Goal: Use online tool/utility: Utilize a website feature to perform a specific function

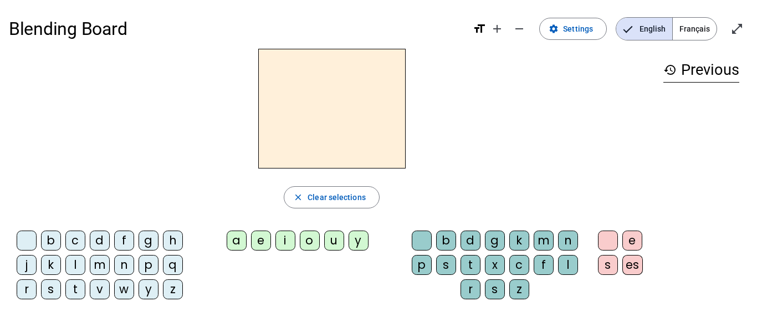
click at [106, 240] on div "d" at bounding box center [100, 240] width 20 height 20
click at [335, 243] on div "u" at bounding box center [334, 240] width 20 height 20
click at [521, 265] on div "c" at bounding box center [519, 265] width 20 height 20
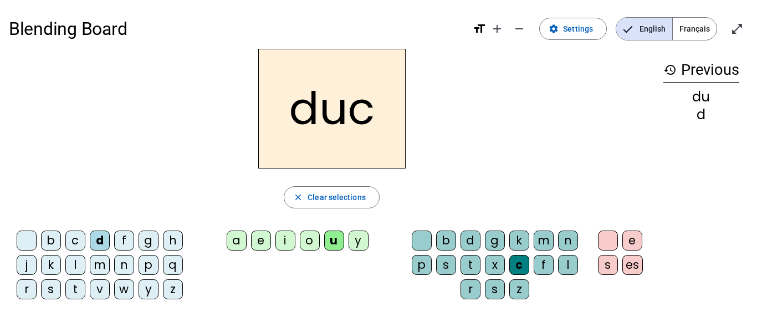
click at [517, 265] on div "c" at bounding box center [519, 265] width 20 height 20
click at [418, 230] on div at bounding box center [422, 240] width 20 height 20
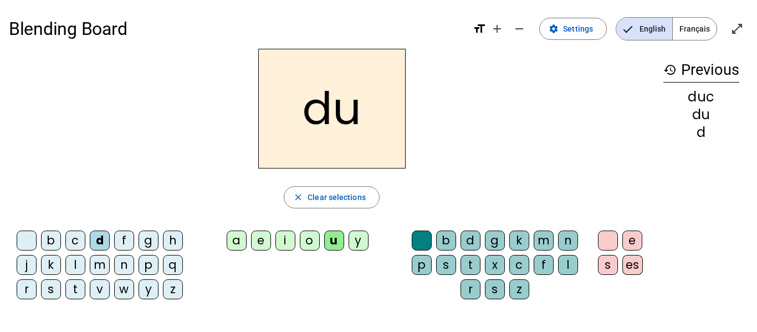
click at [254, 244] on div "e" at bounding box center [261, 240] width 20 height 20
click at [131, 262] on div "n" at bounding box center [124, 265] width 20 height 20
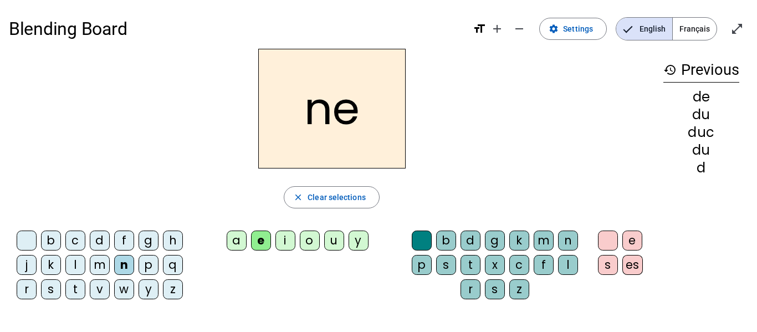
click at [97, 266] on div "m" at bounding box center [100, 265] width 20 height 20
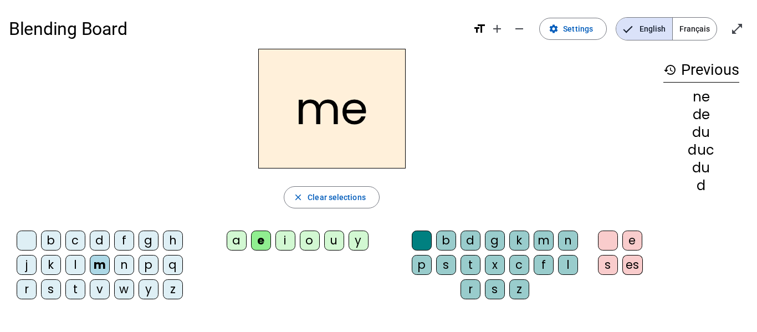
click at [50, 290] on div "s" at bounding box center [51, 289] width 20 height 20
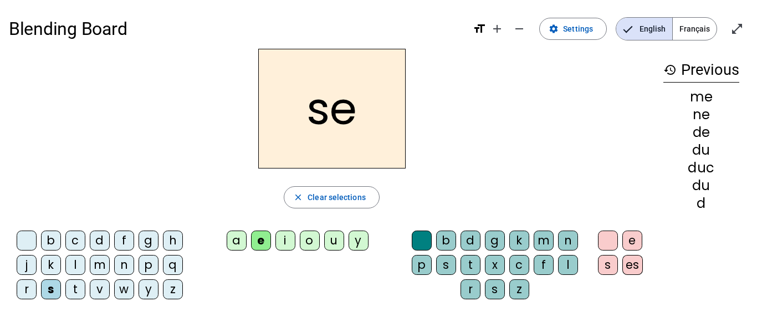
click at [332, 243] on div "u" at bounding box center [334, 240] width 20 height 20
click at [107, 241] on div "d" at bounding box center [100, 240] width 20 height 20
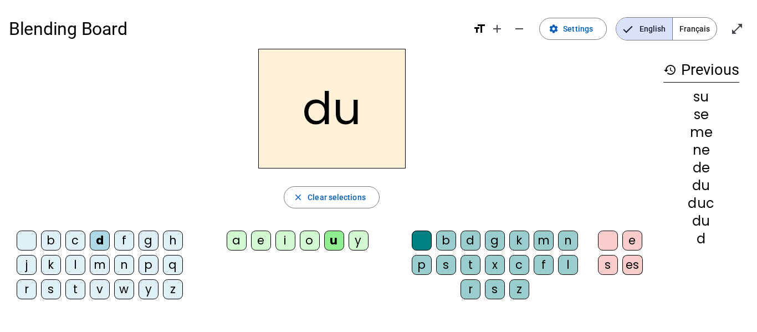
click at [70, 262] on div "l" at bounding box center [75, 265] width 20 height 20
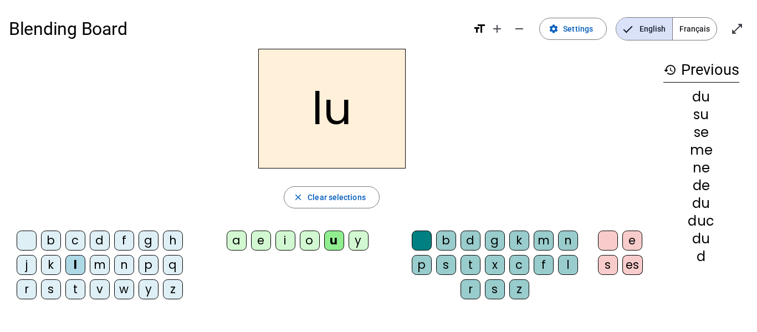
click at [239, 244] on div "a" at bounding box center [237, 240] width 20 height 20
click at [520, 262] on div "c" at bounding box center [519, 265] width 20 height 20
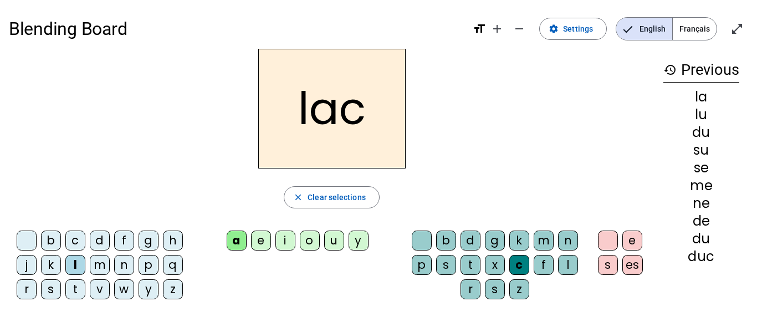
click at [74, 290] on div "t" at bounding box center [75, 289] width 20 height 20
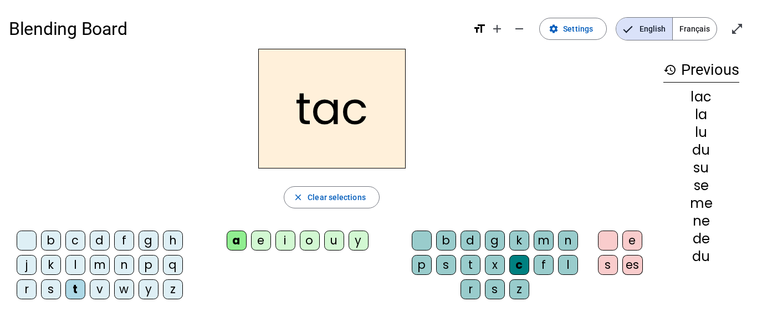
click at [50, 242] on div "b" at bounding box center [51, 240] width 20 height 20
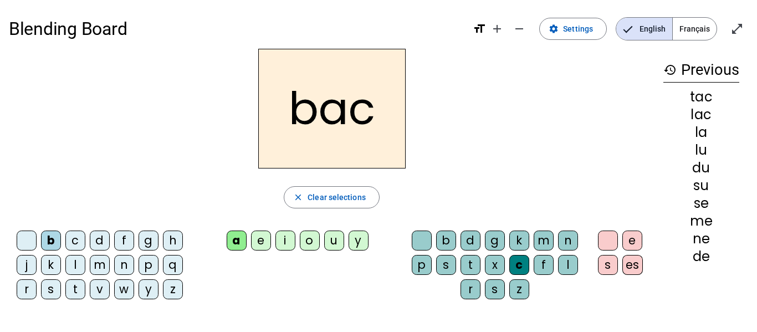
click at [49, 288] on div "s" at bounding box center [51, 289] width 20 height 20
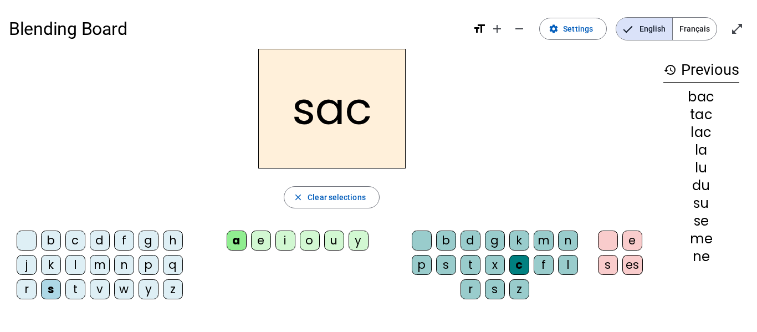
click at [259, 245] on div "e" at bounding box center [261, 240] width 20 height 20
click at [568, 266] on div "l" at bounding box center [568, 265] width 20 height 20
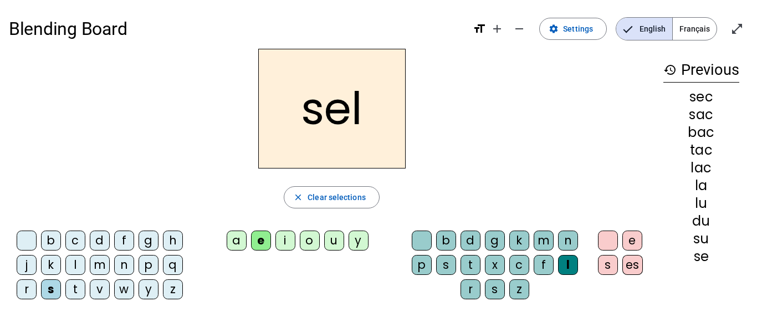
click at [304, 242] on div "o" at bounding box center [310, 240] width 20 height 20
